Goal: Navigation & Orientation: Find specific page/section

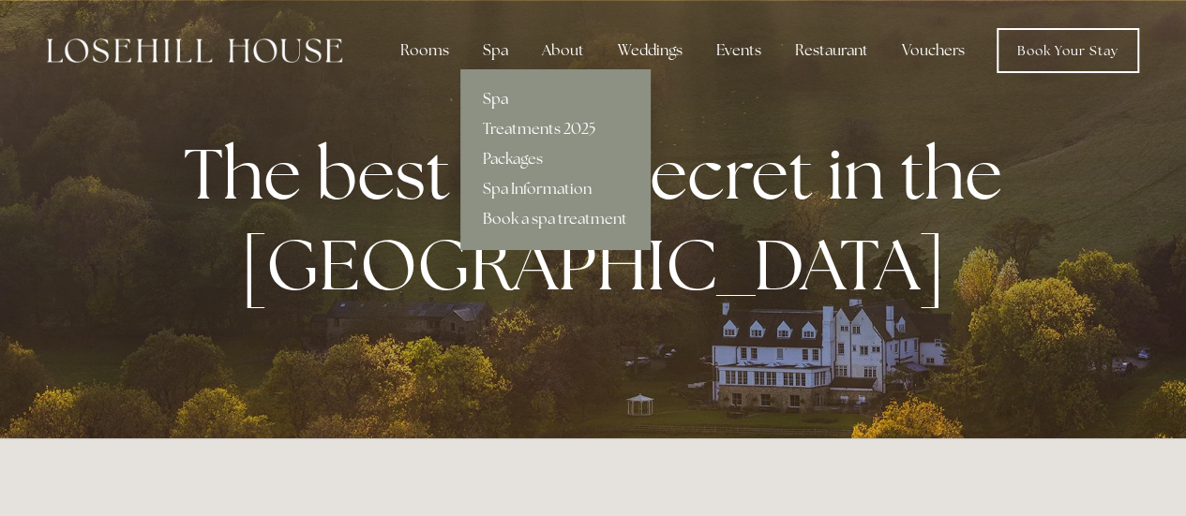
click at [500, 94] on link "Spa" at bounding box center [554, 99] width 189 height 30
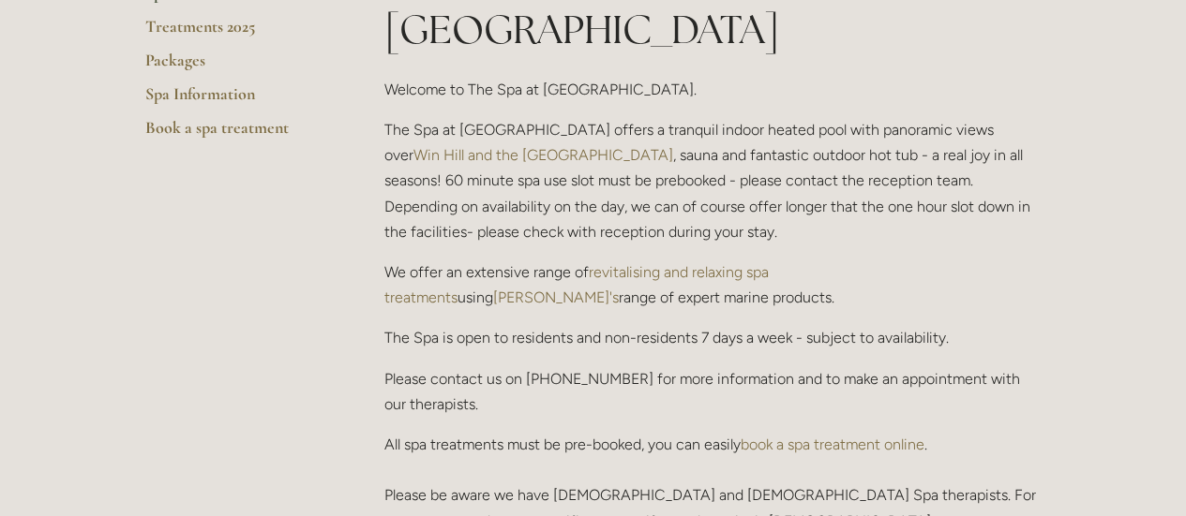
scroll to position [281, 0]
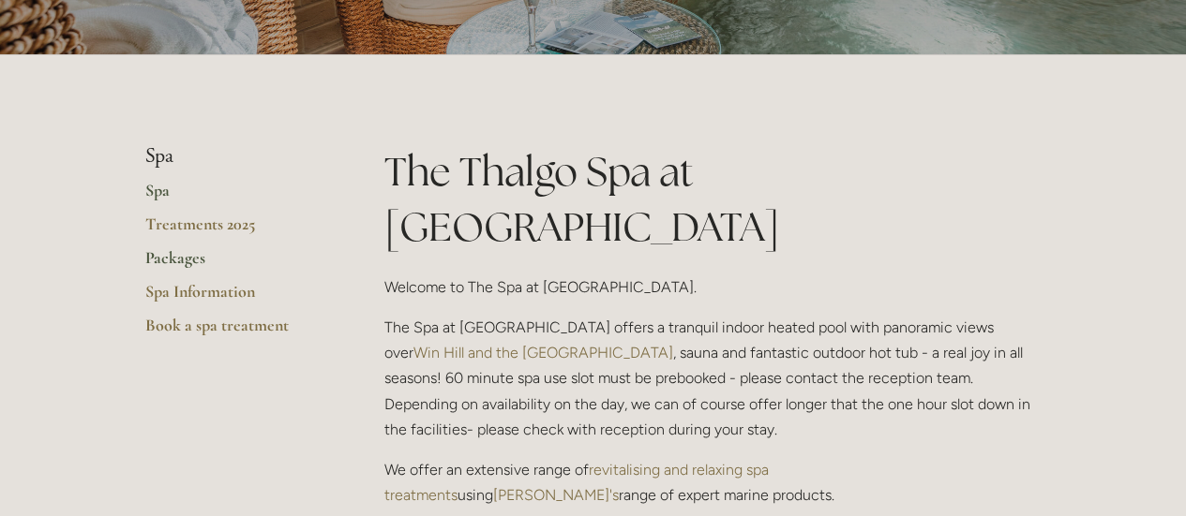
click at [169, 254] on link "Packages" at bounding box center [234, 264] width 179 height 34
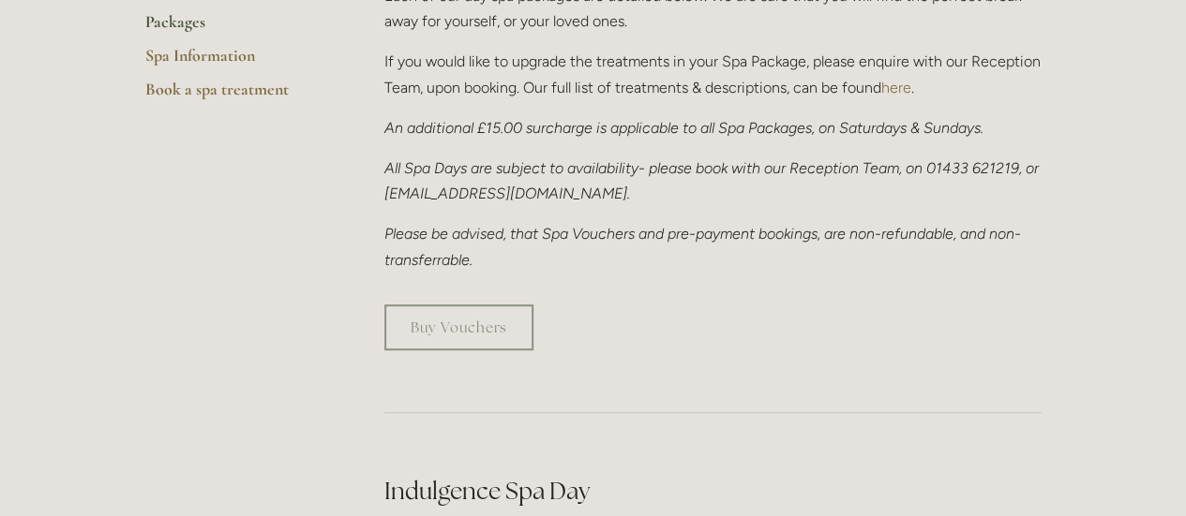
scroll to position [281, 0]
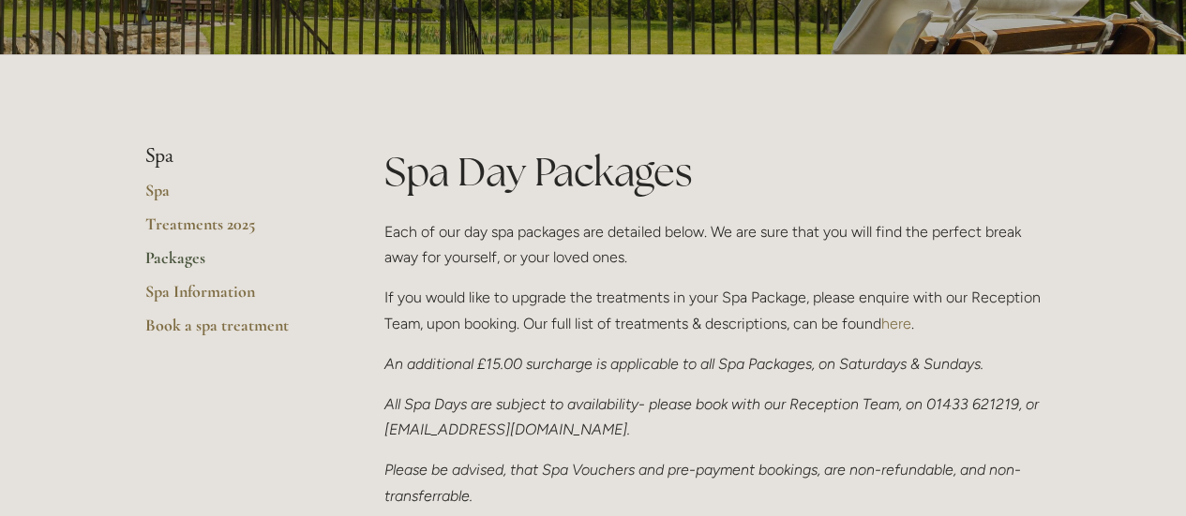
click at [172, 255] on link "Packages" at bounding box center [234, 264] width 179 height 34
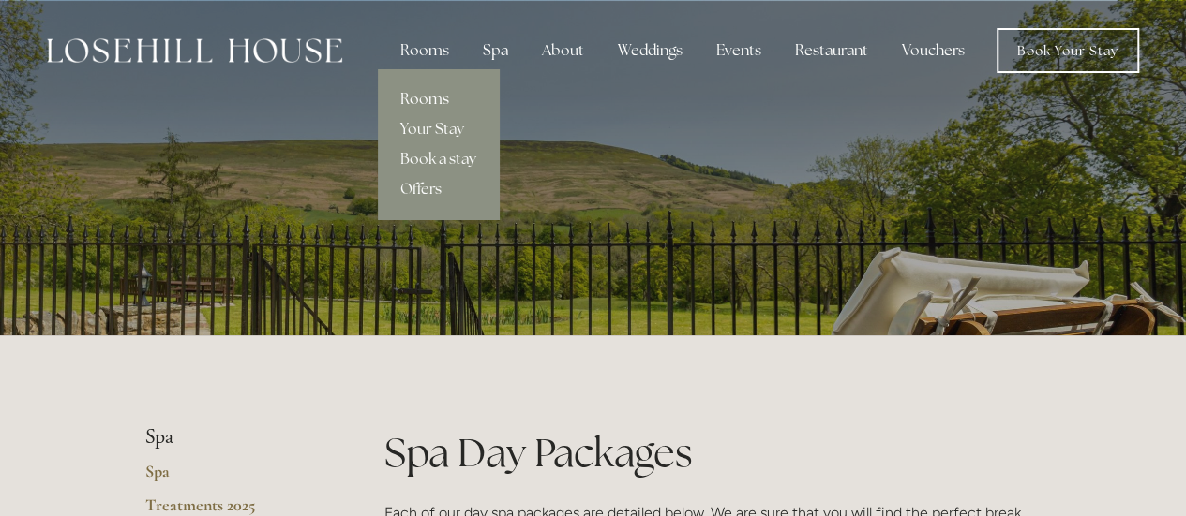
click at [445, 105] on link "Rooms" at bounding box center [438, 99] width 121 height 30
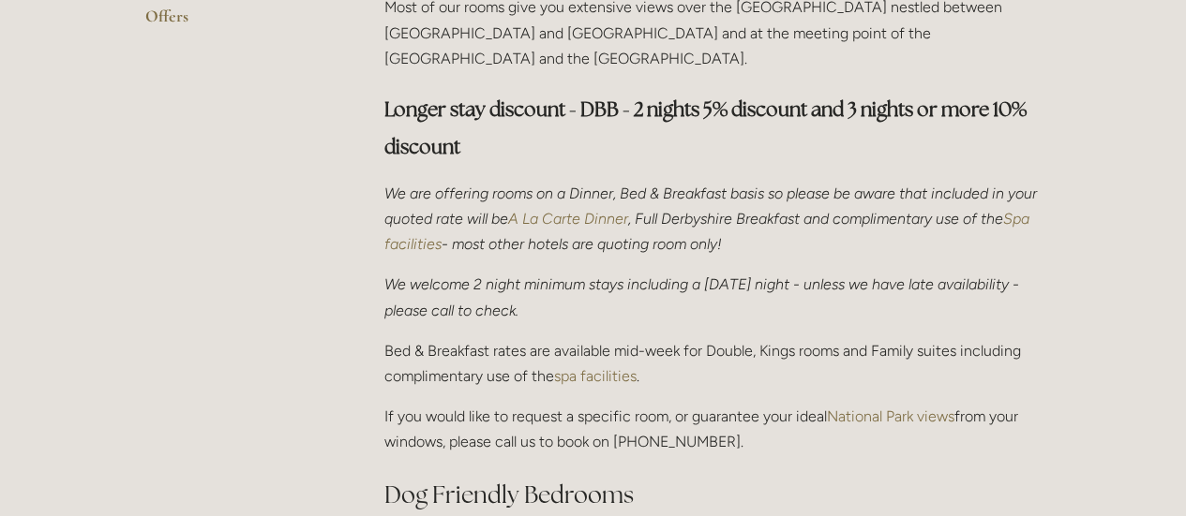
scroll to position [562, 0]
